Goal: Register for event/course

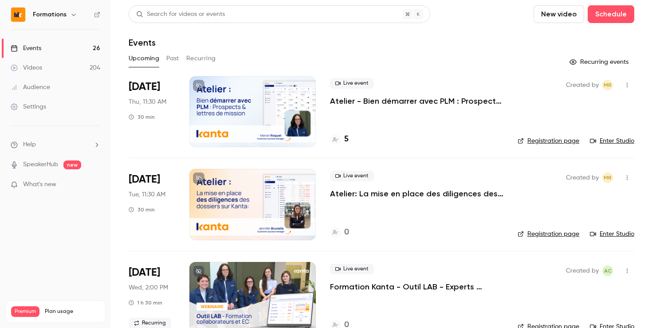
click at [26, 69] on div "Videos" at bounding box center [26, 67] width 31 height 9
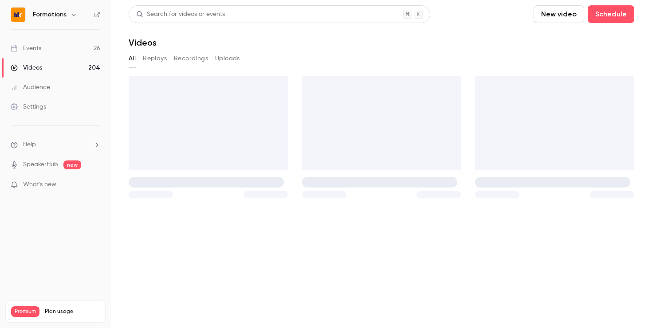
click at [38, 56] on link "Events 26" at bounding box center [55, 49] width 111 height 20
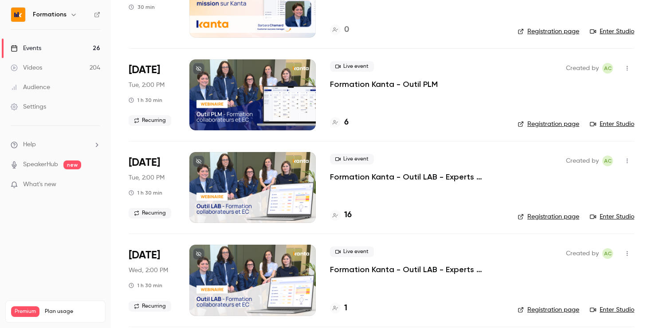
scroll to position [482, 0]
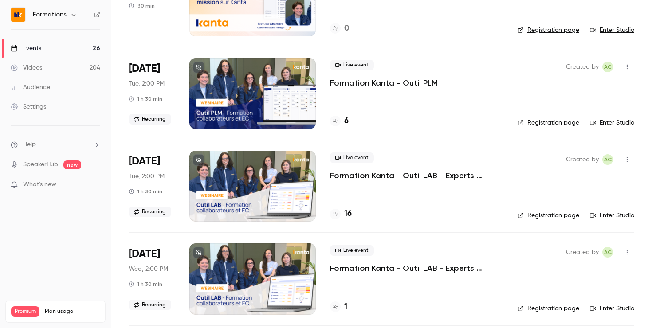
click at [563, 217] on link "Registration page" at bounding box center [548, 215] width 62 height 9
